Goal: Find contact information: Obtain details needed to contact an individual or organization

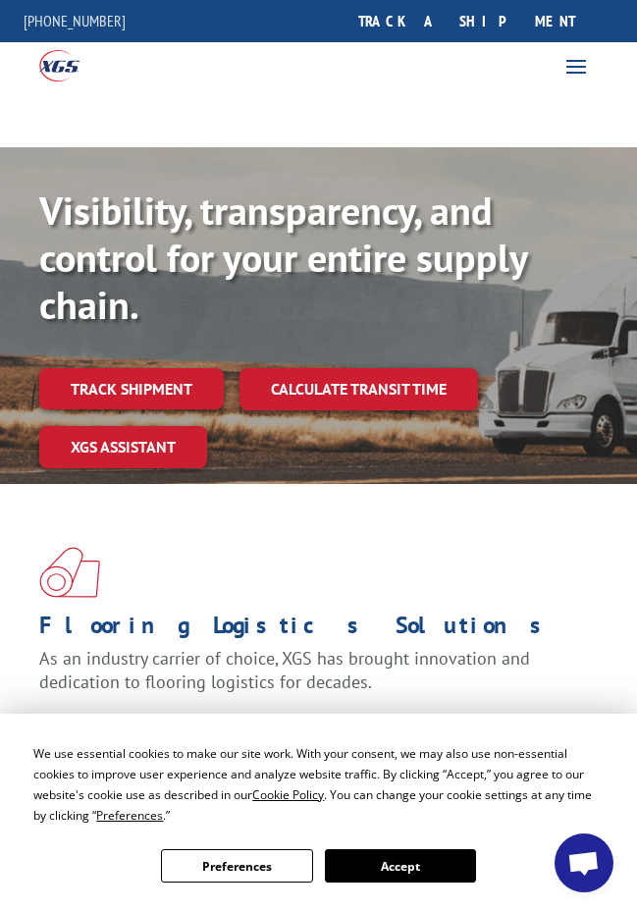
click at [571, 66] on span at bounding box center [576, 65] width 31 height 31
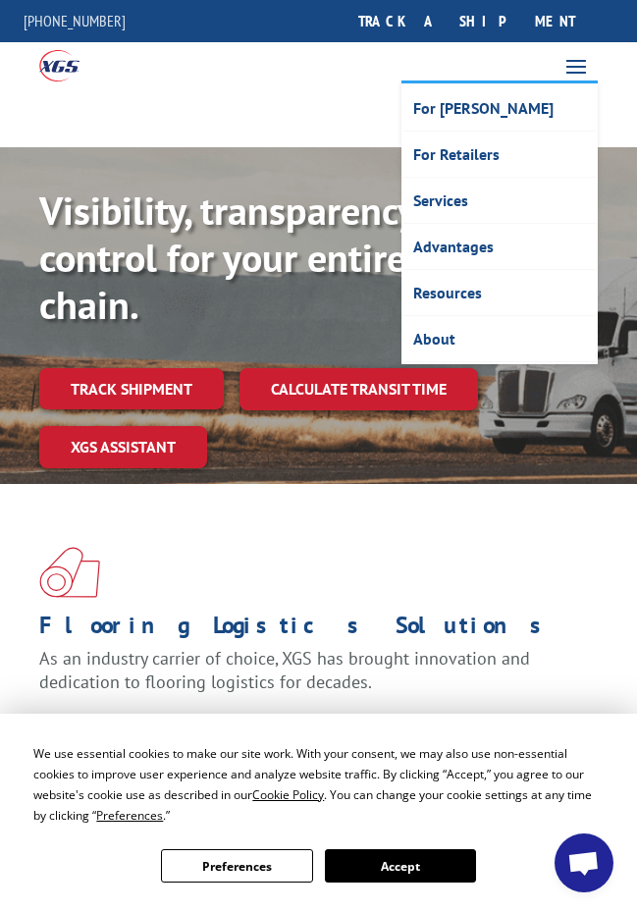
click at [386, 869] on button "Accept" at bounding box center [400, 865] width 151 height 33
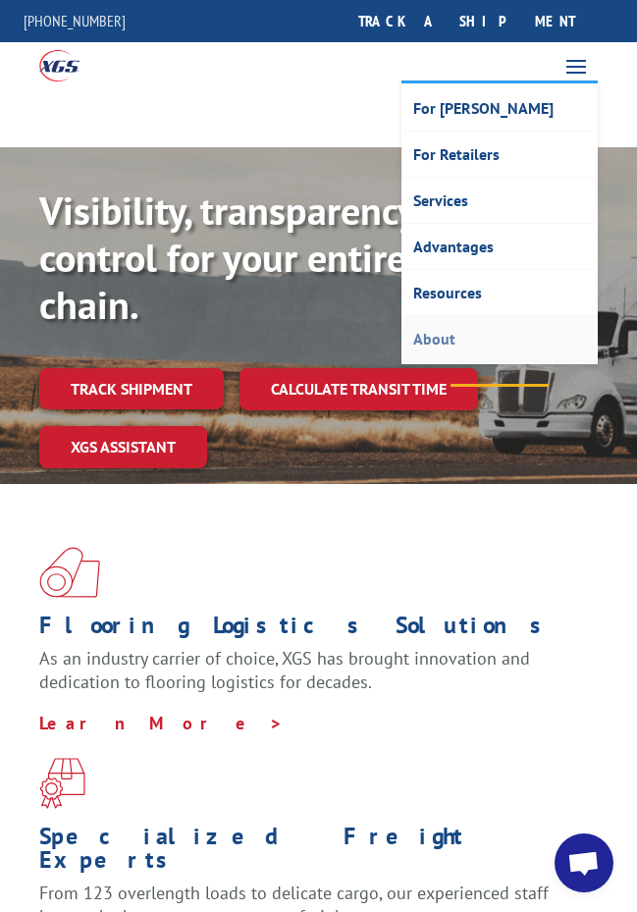
click at [435, 348] on link "About" at bounding box center [499, 339] width 192 height 46
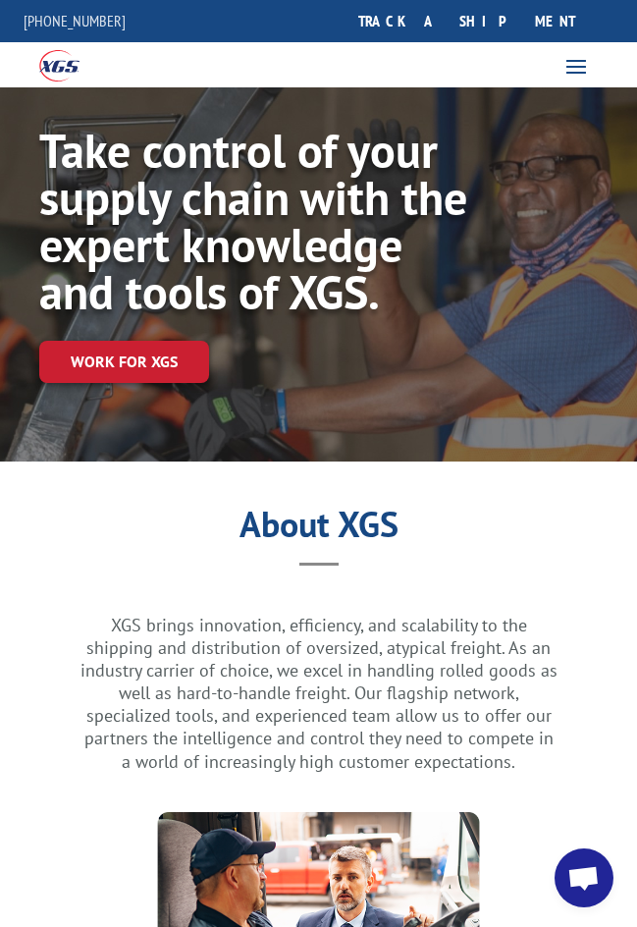
click at [583, 70] on span at bounding box center [576, 65] width 31 height 31
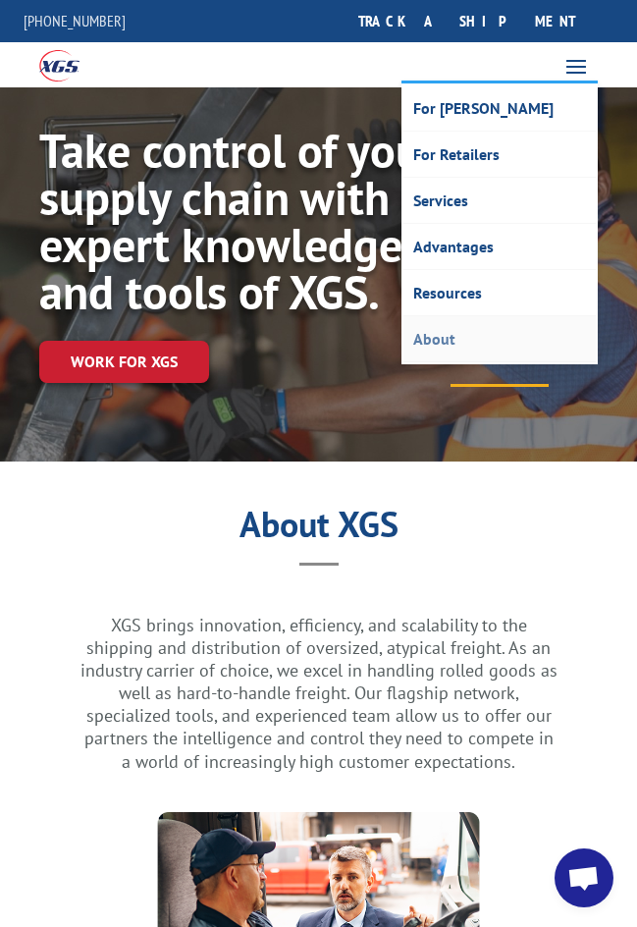
click at [438, 341] on link "About" at bounding box center [499, 339] width 192 height 46
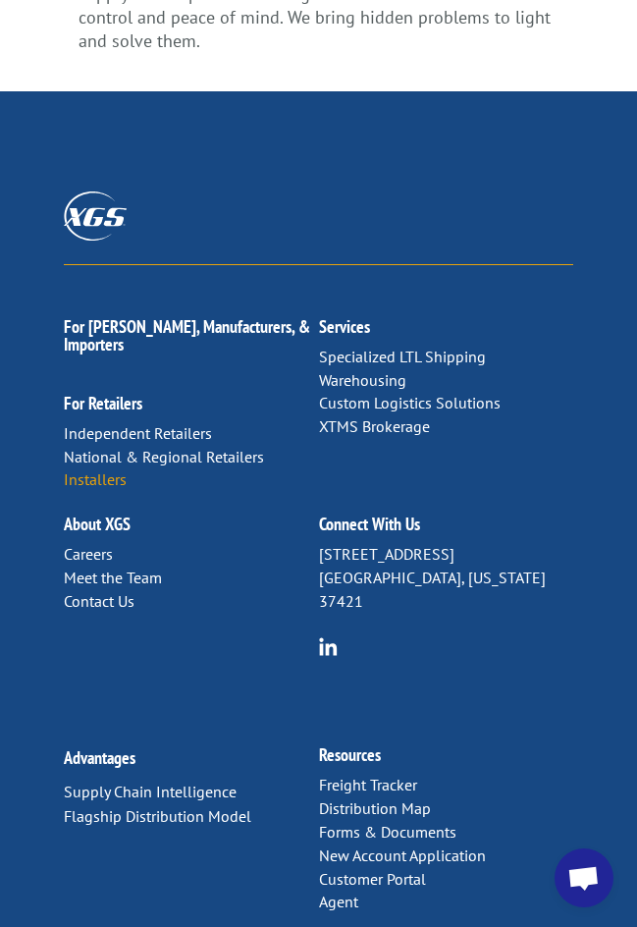
scroll to position [4142, 0]
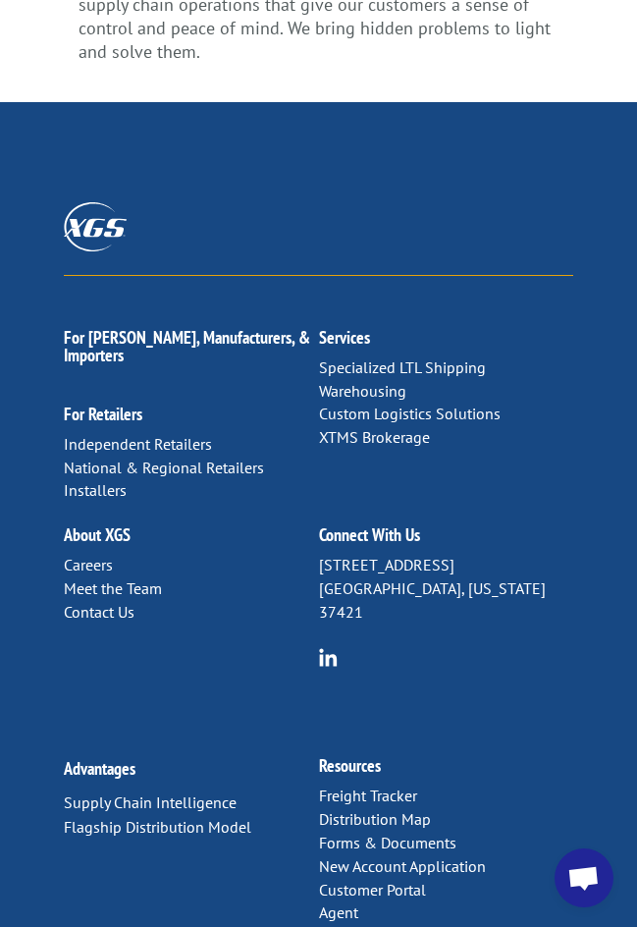
click at [98, 602] on link "Contact Us" at bounding box center [99, 612] width 71 height 20
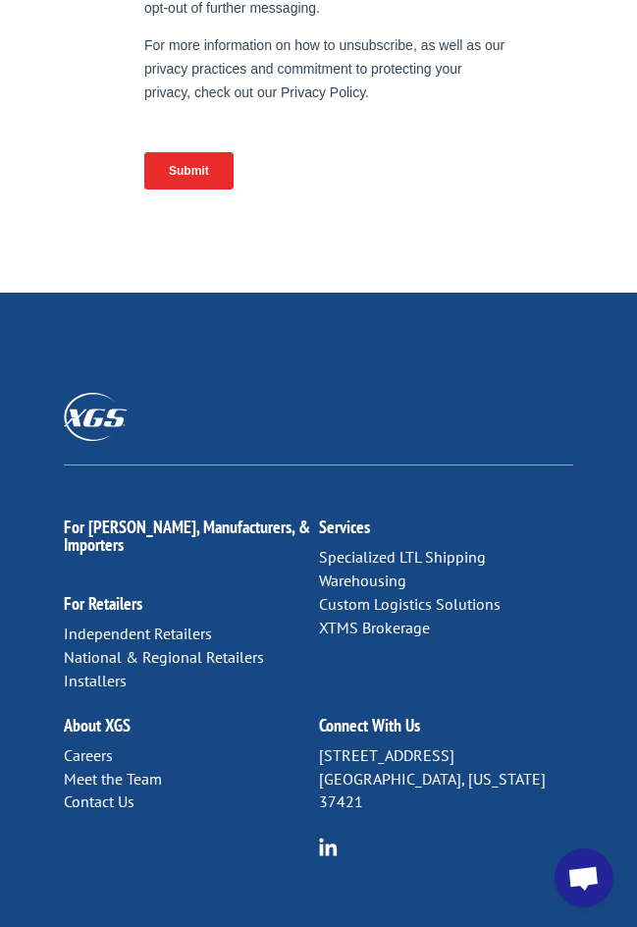
scroll to position [1722, 0]
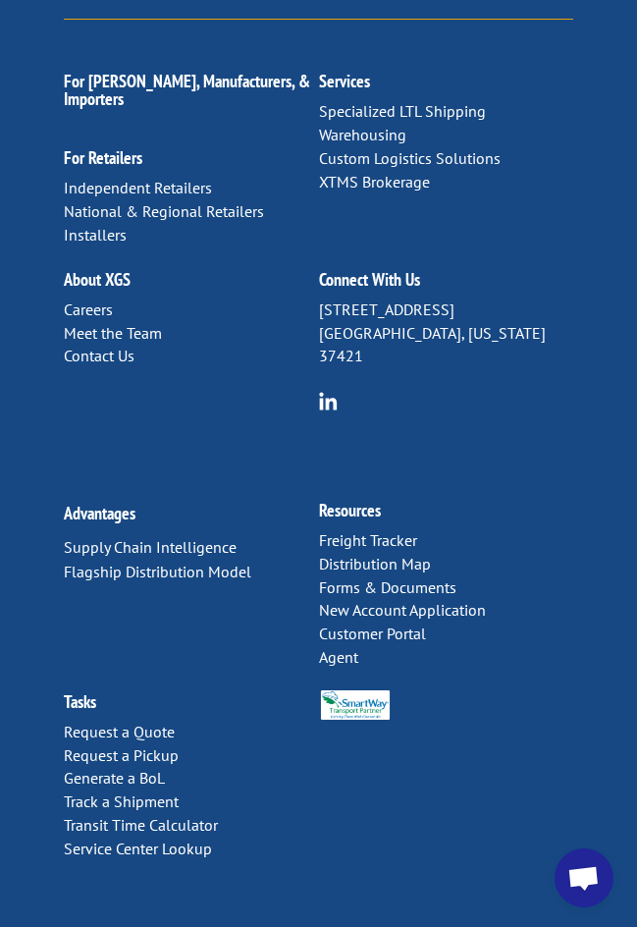
click at [166, 298] on p "Careers Meet the Team Contact Us" at bounding box center [191, 333] width 255 height 70
drag, startPoint x: 280, startPoint y: 269, endPoint x: 8, endPoint y: 275, distance: 272.0
click at [263, 275] on div "About XGS Careers Meet the Team Contact Us" at bounding box center [191, 332] width 255 height 170
click at [442, 305] on div "For Mills, Manufacturers, & Importers For Retailers Independent Retailers Natio…" at bounding box center [318, 234] width 509 height 429
click at [399, 286] on div "Connect With Us 6137 Shallowford Rd Chattanooga, Tennessee 37421" at bounding box center [446, 332] width 255 height 170
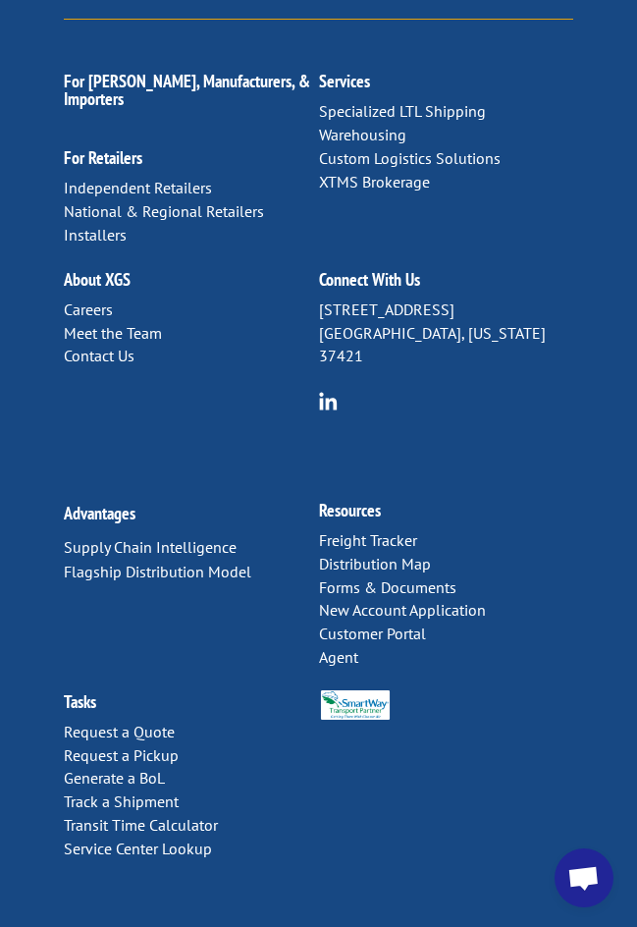
click at [457, 256] on div "Connect With Us 6137 Shallowford Rd Chattanooga, Tennessee 37421" at bounding box center [446, 332] width 255 height 170
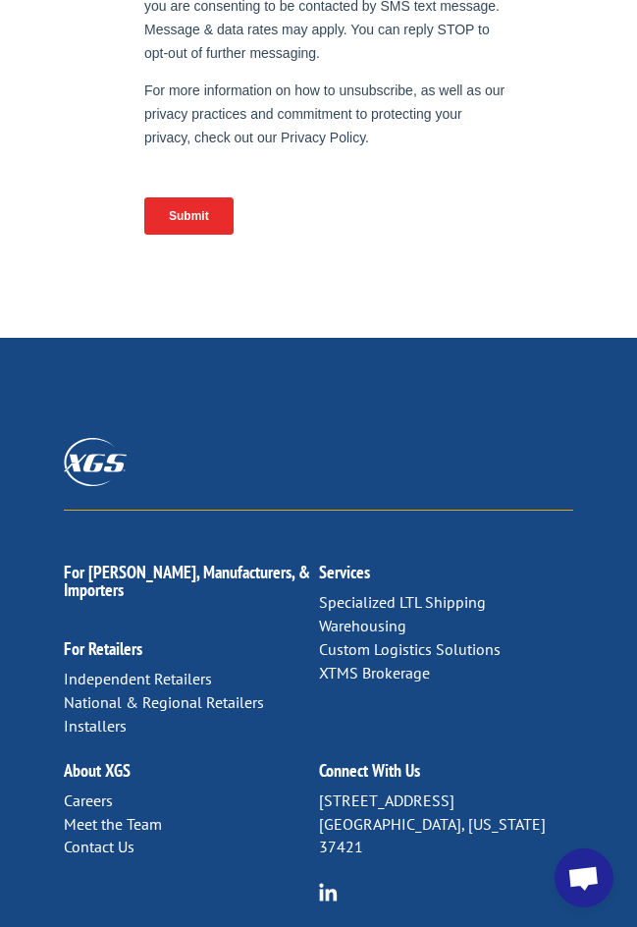
scroll to position [1374, 0]
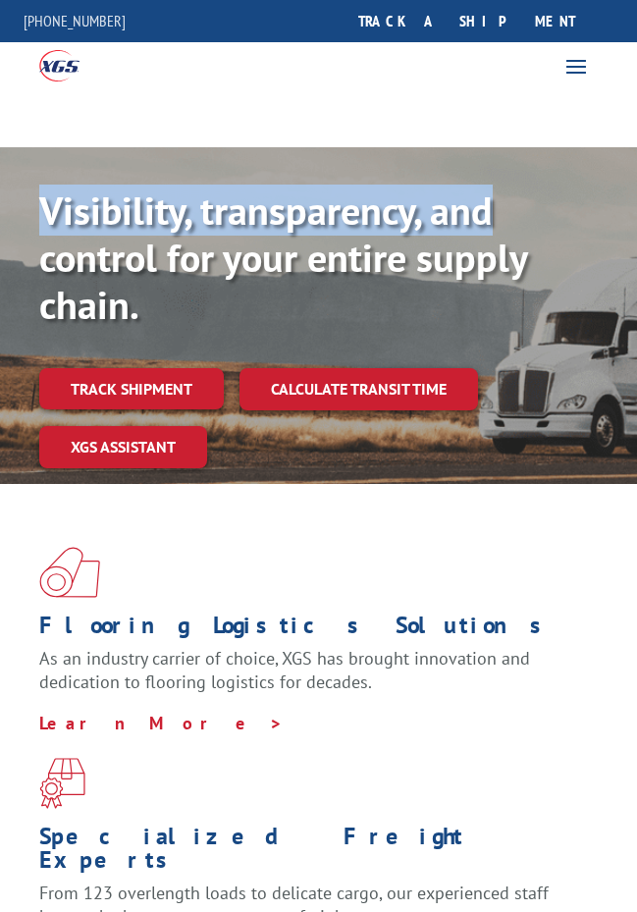
drag, startPoint x: 575, startPoint y: 63, endPoint x: 539, endPoint y: 204, distance: 145.9
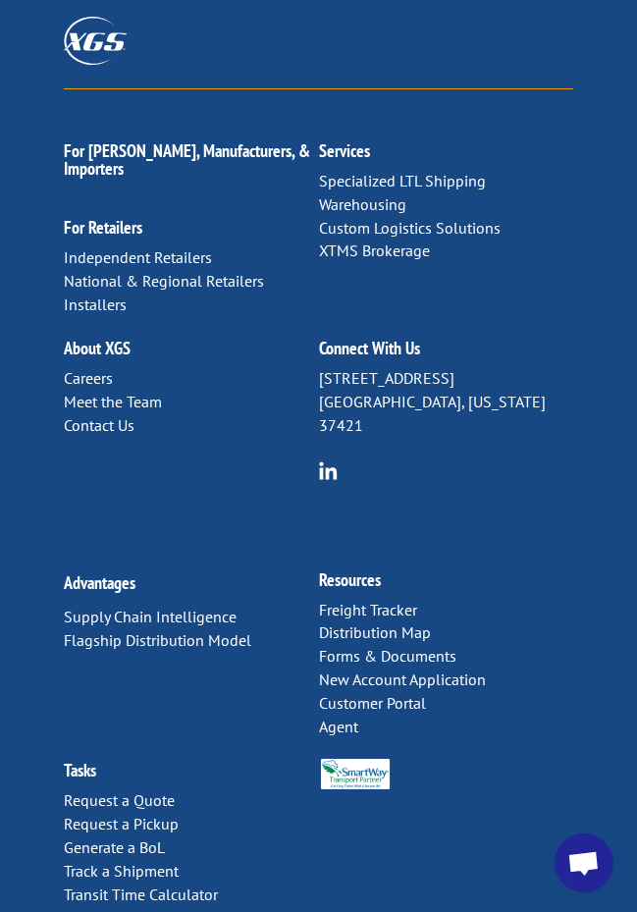
scroll to position [5020, 0]
